Goal: Check status: Check status

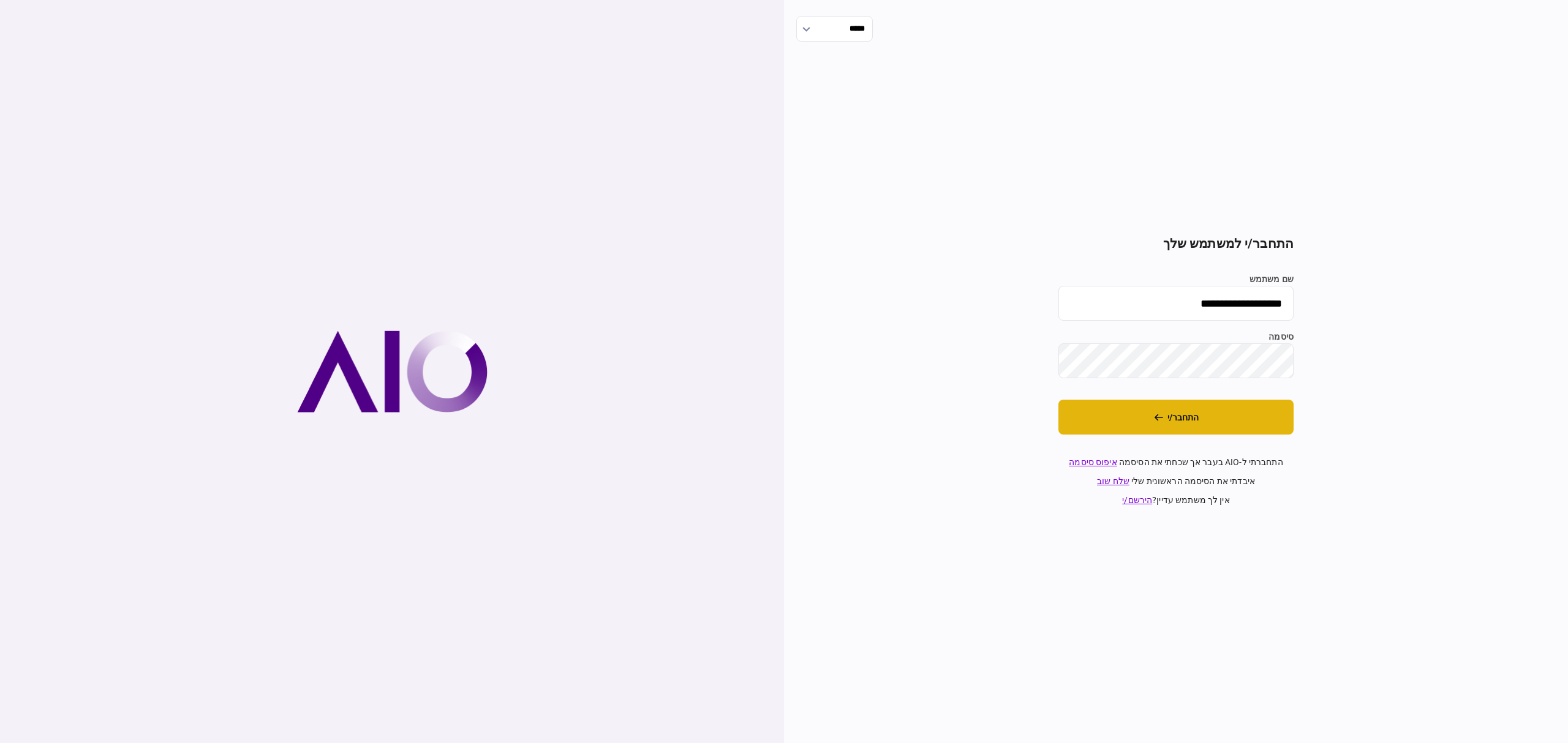
click at [1276, 430] on button "התחבר/י" at bounding box center [1175, 418] width 235 height 35
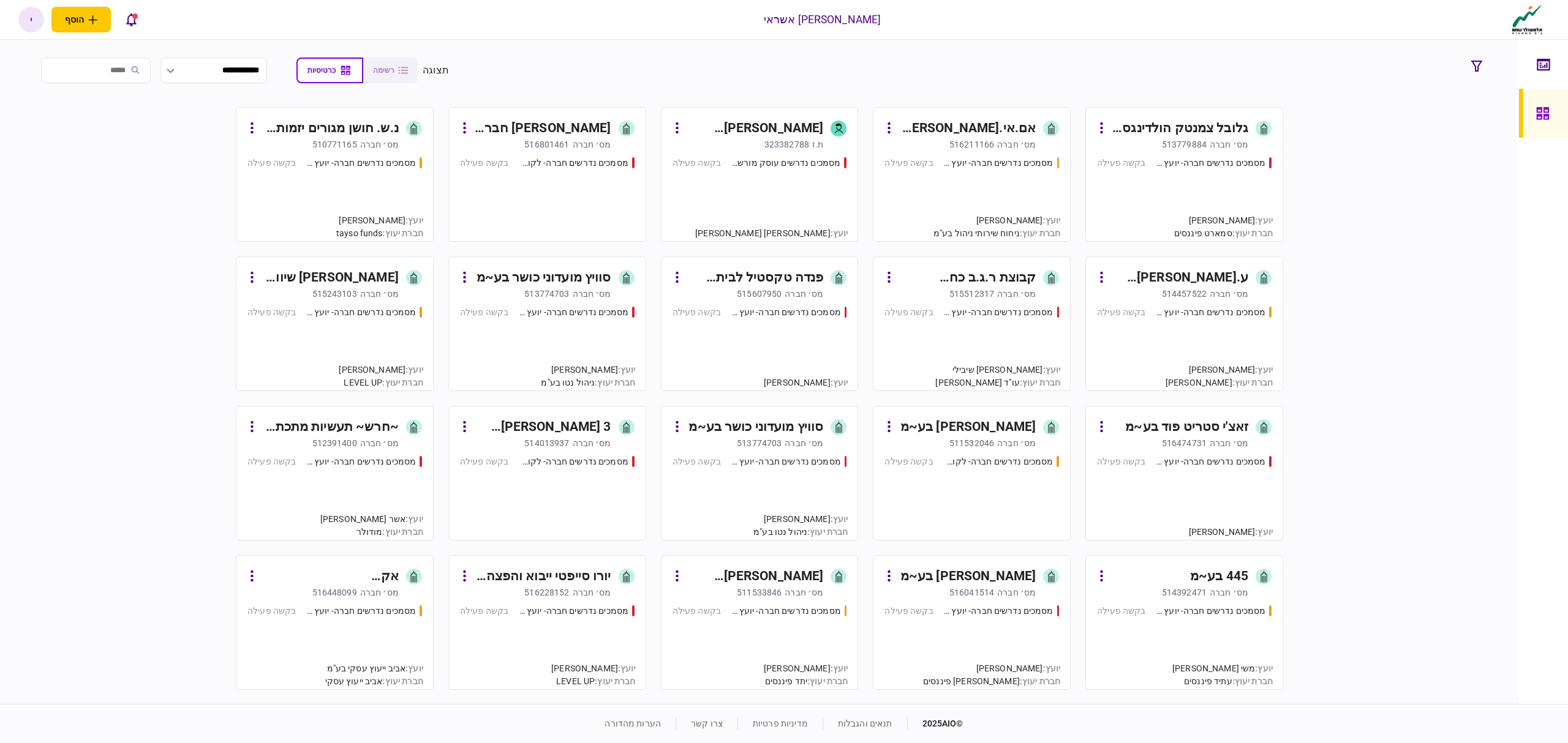
click at [772, 201] on div "מסמכים נדרשים עוסק מורשה - יועץ בקשה פעילה" at bounding box center [760, 194] width 174 height 74
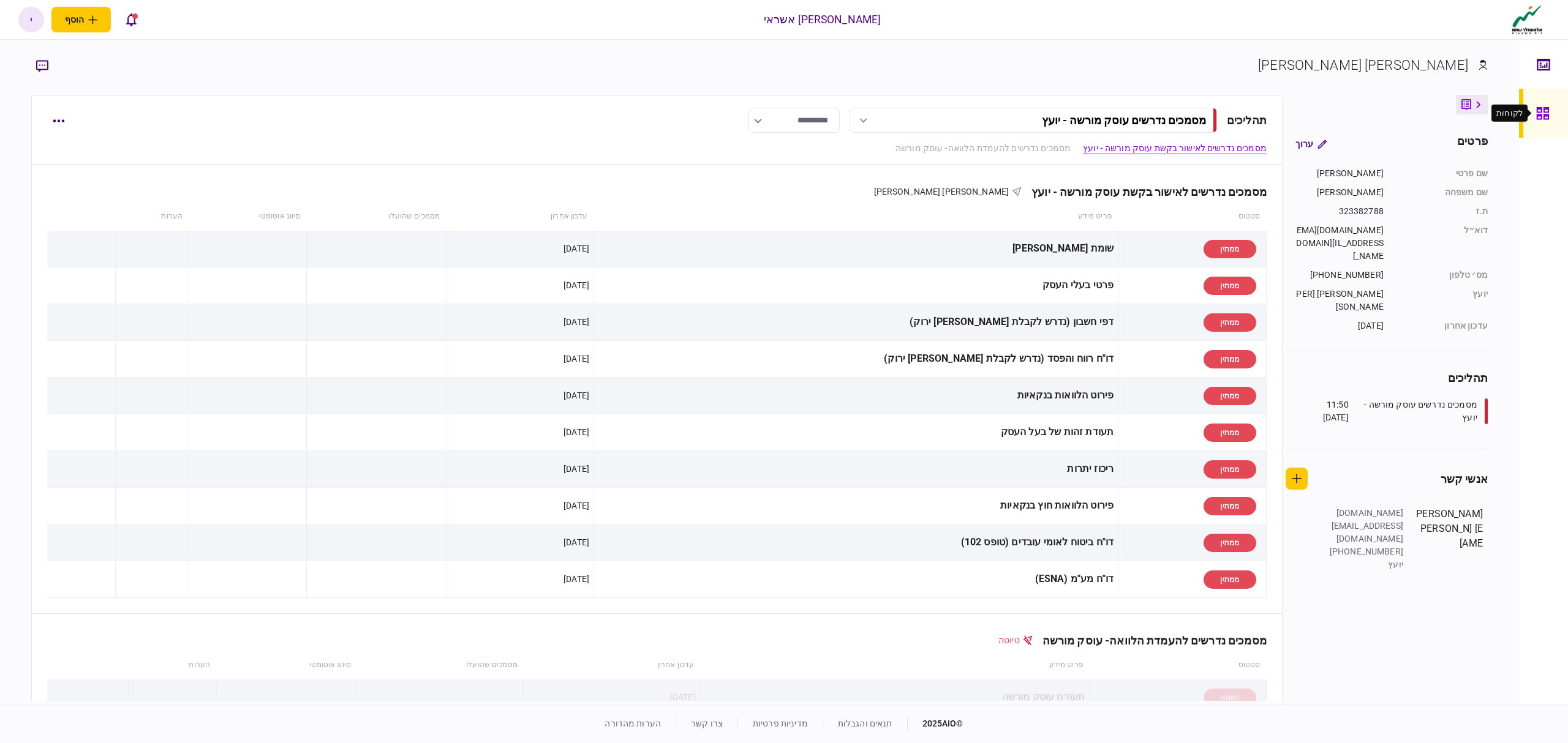
click at [1547, 116] on icon at bounding box center [1542, 113] width 12 height 12
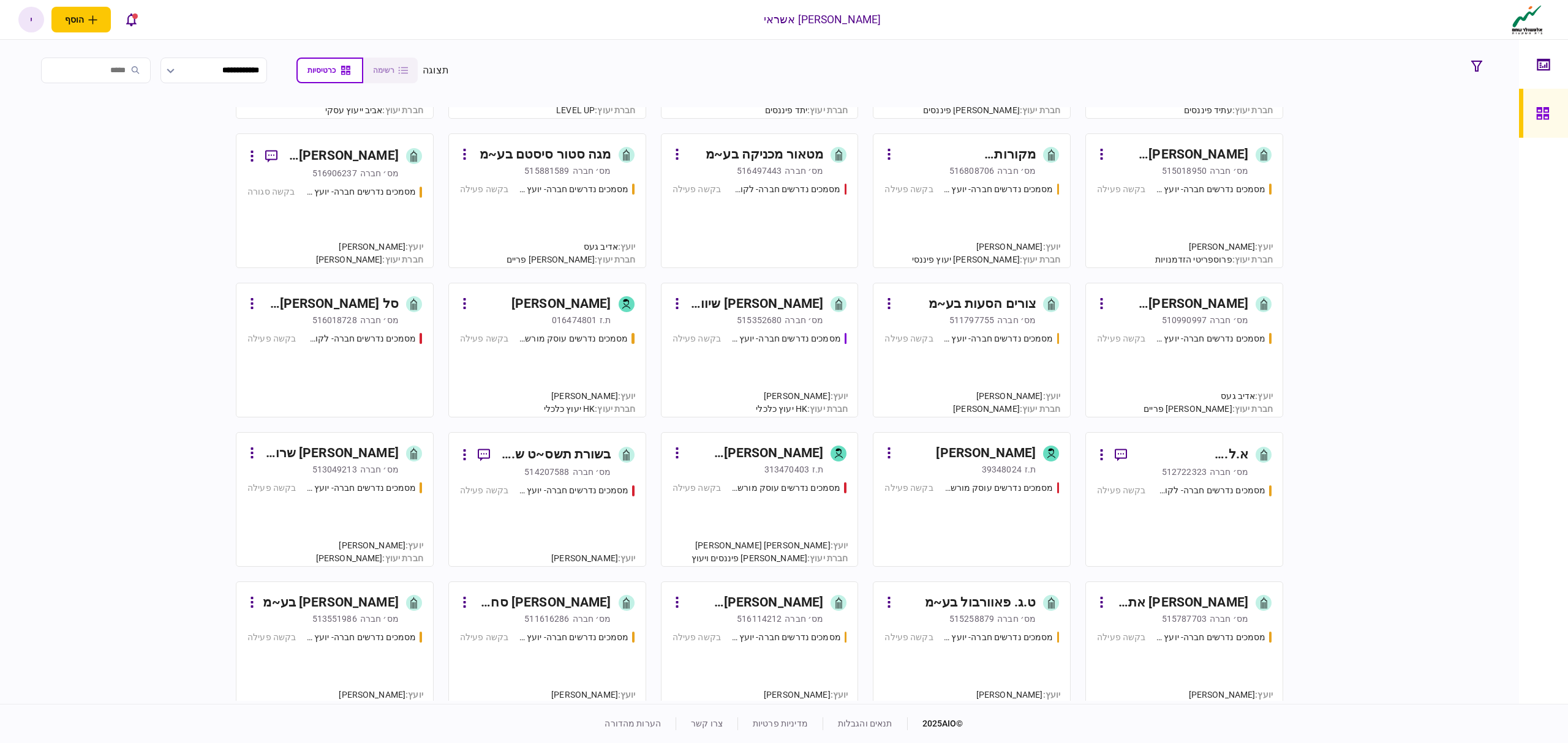
scroll to position [490, 0]
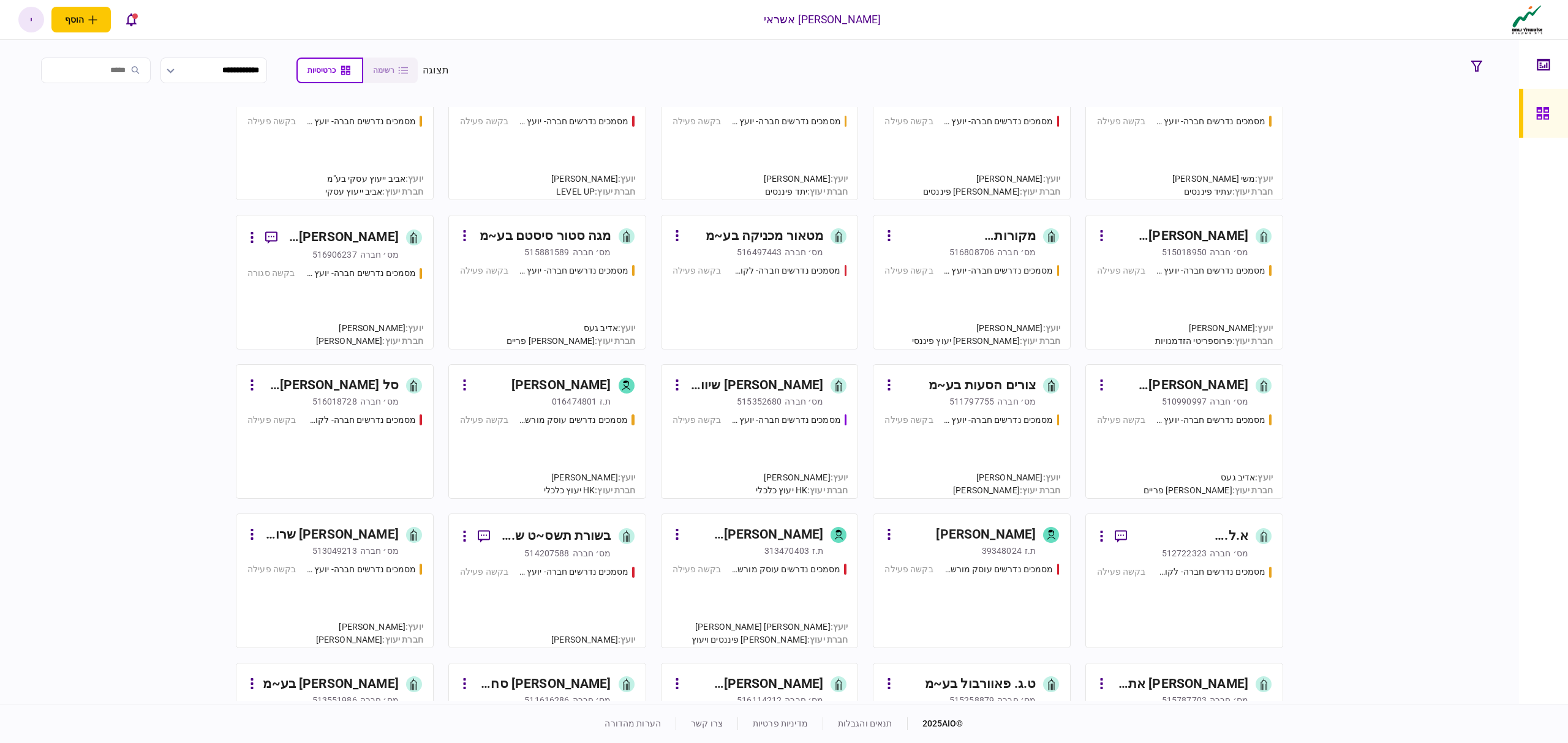
click at [559, 438] on div "מסמכים נדרשים עוסק מורשה - יועץ בקשה פעילה" at bounding box center [547, 451] width 174 height 74
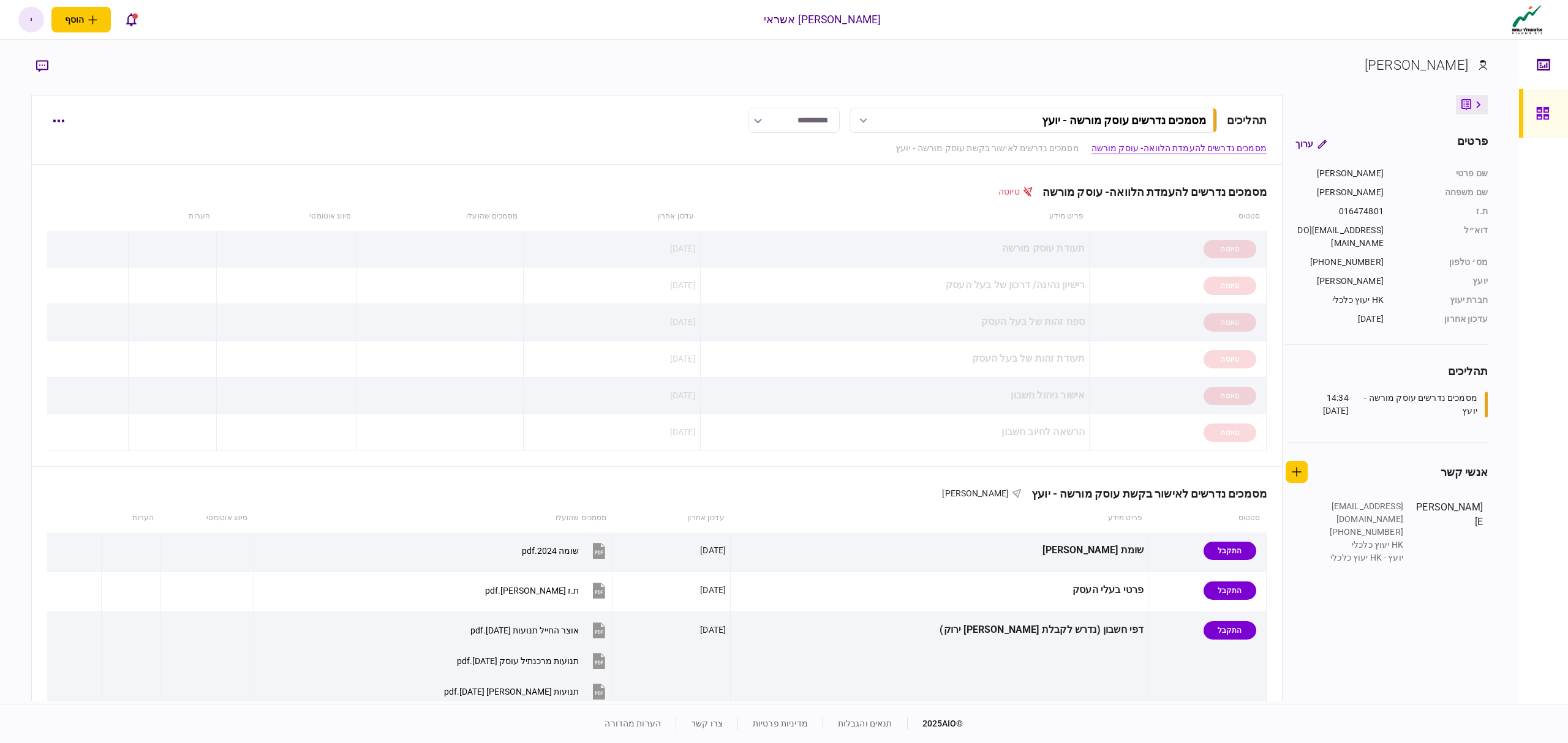
click at [1531, 118] on link at bounding box center [1544, 113] width 49 height 49
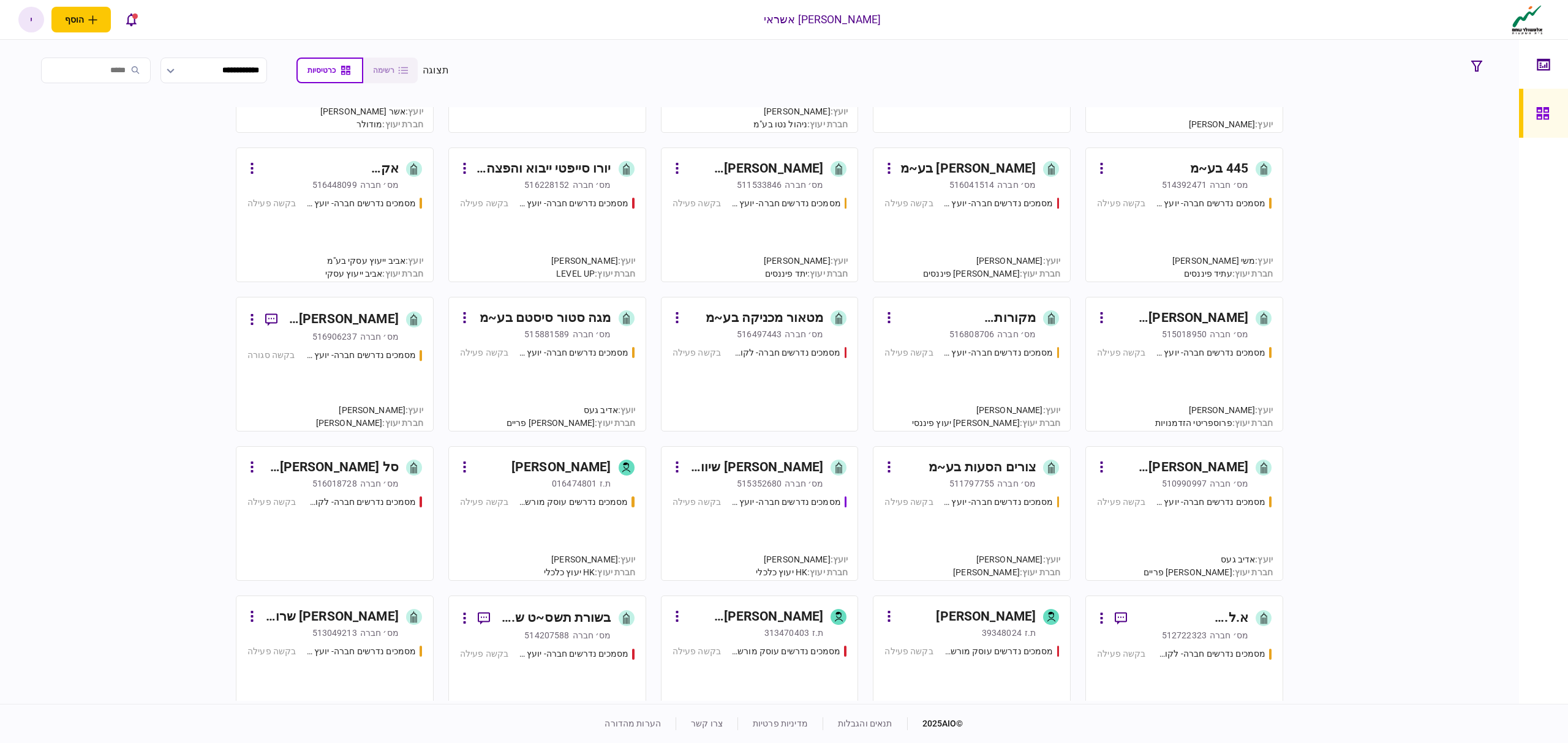
scroll to position [572, 0]
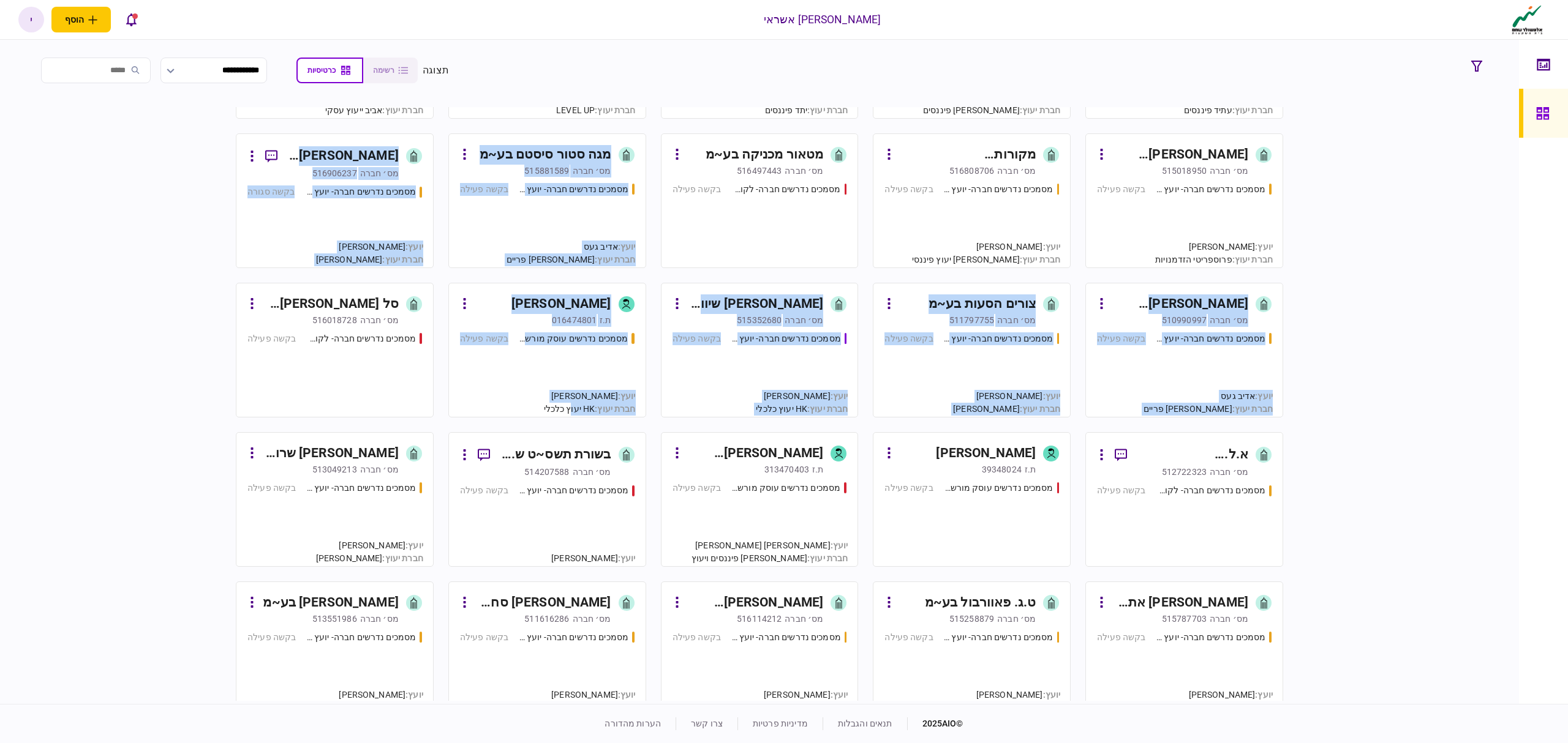
drag, startPoint x: 661, startPoint y: 270, endPoint x: 556, endPoint y: 402, distance: 168.7
click at [566, 405] on section "גלובל צמנטק הולדינגס [PERSON_NAME] בע~מ [PERSON_NAME]׳ חברה 513779884 מסמכים נד…" at bounding box center [759, 404] width 1047 height 594
click at [131, 327] on div "גלובל צמנטק הולדינגס [PERSON_NAME] בע~מ [PERSON_NAME]׳ חברה 513779884 מסמכים נד…" at bounding box center [759, 404] width 1456 height 594
